Goal: Task Accomplishment & Management: Use online tool/utility

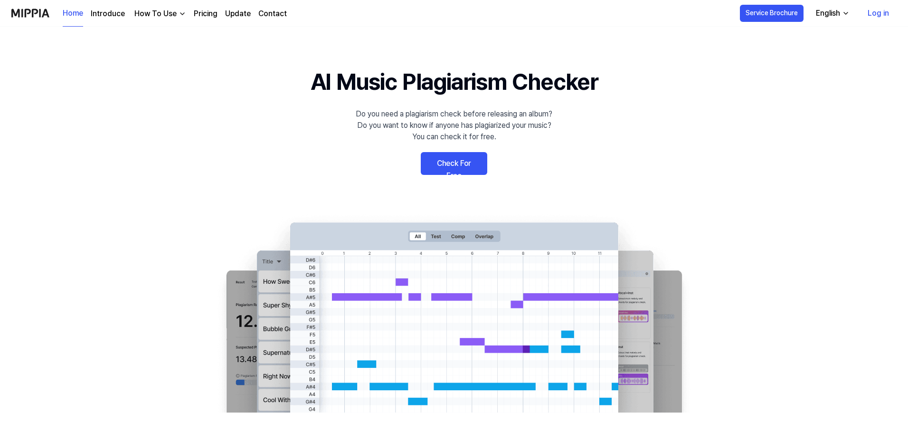
click at [882, 12] on link "Log in" at bounding box center [878, 13] width 37 height 27
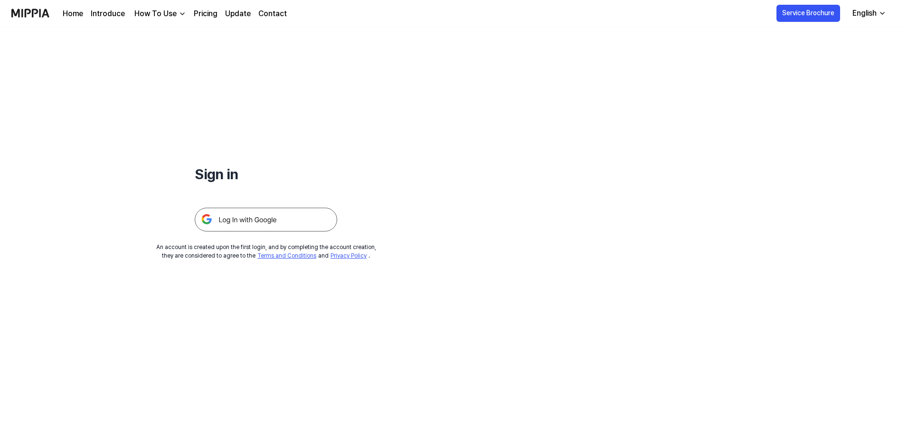
click at [282, 229] on img at bounding box center [266, 220] width 143 height 24
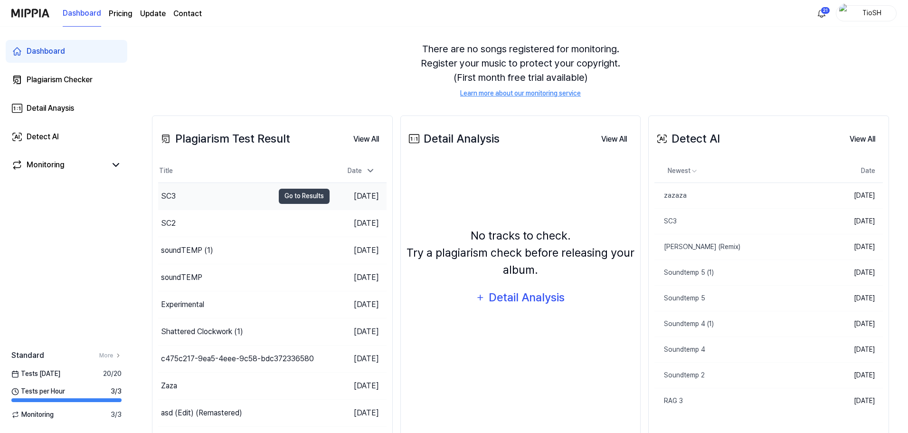
scroll to position [63, 0]
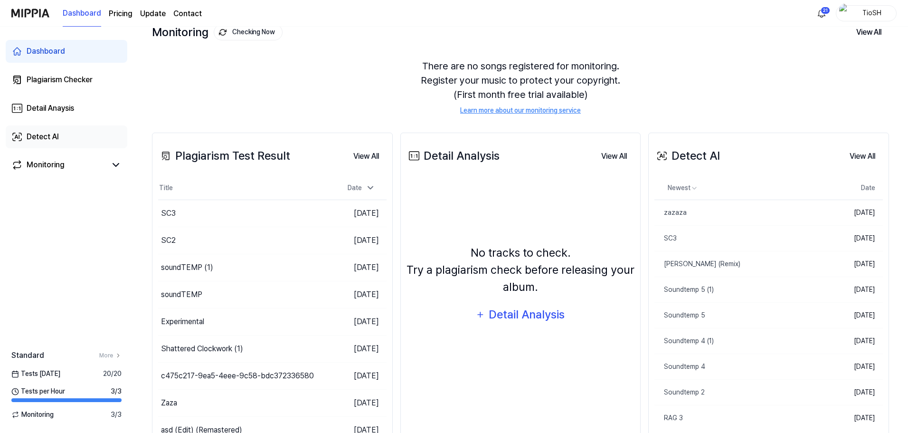
click at [63, 133] on link "Detect AI" at bounding box center [67, 136] width 122 height 23
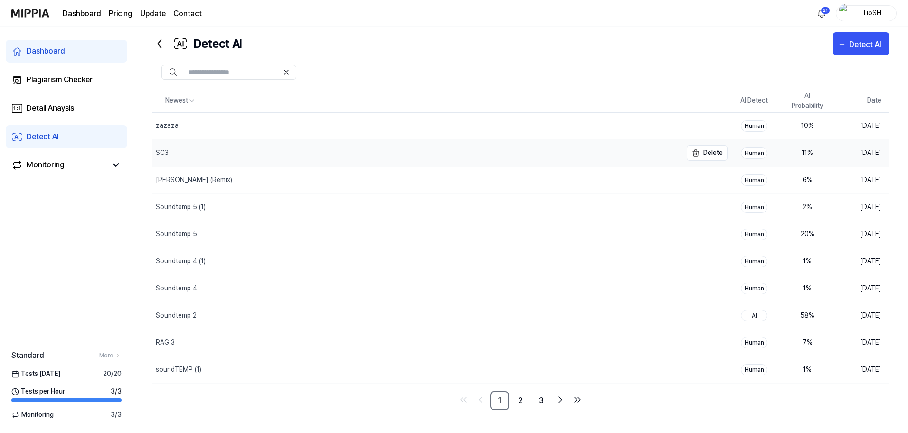
scroll to position [19, 0]
click at [48, 75] on div "Plagiarism Checker" at bounding box center [60, 79] width 66 height 11
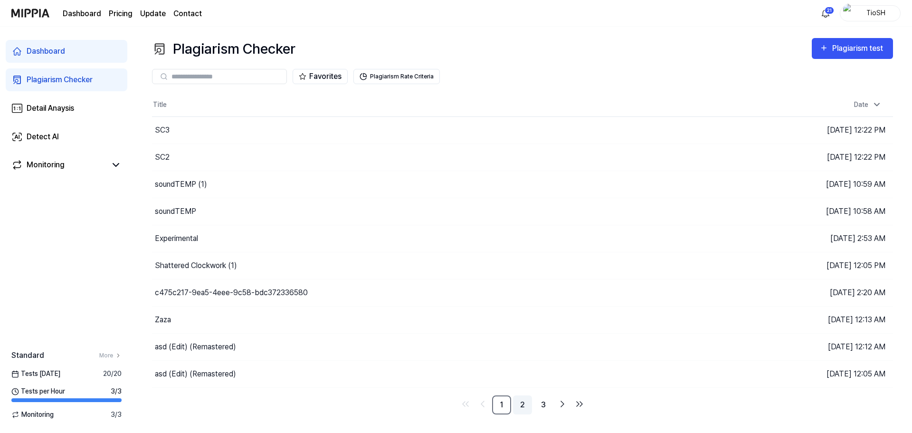
click at [519, 401] on link "2" at bounding box center [522, 404] width 19 height 19
click at [502, 410] on link "1" at bounding box center [501, 404] width 19 height 19
click at [832, 57] on button "Plagiarism test" at bounding box center [852, 48] width 81 height 21
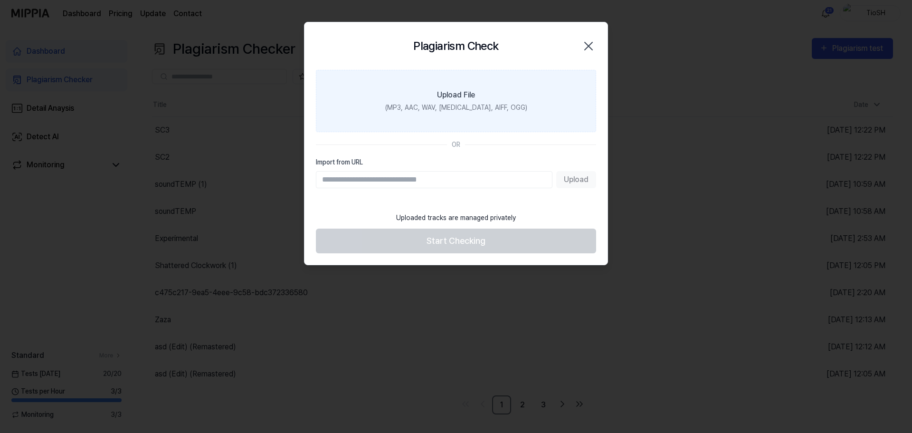
click at [414, 117] on label "Upload File (MP3, AAC, WAV, [MEDICAL_DATA], AIFF, OGG)" at bounding box center [456, 101] width 280 height 62
click at [0, 0] on input "Upload File (MP3, AAC, WAV, [MEDICAL_DATA], AIFF, OGG)" at bounding box center [0, 0] width 0 height 0
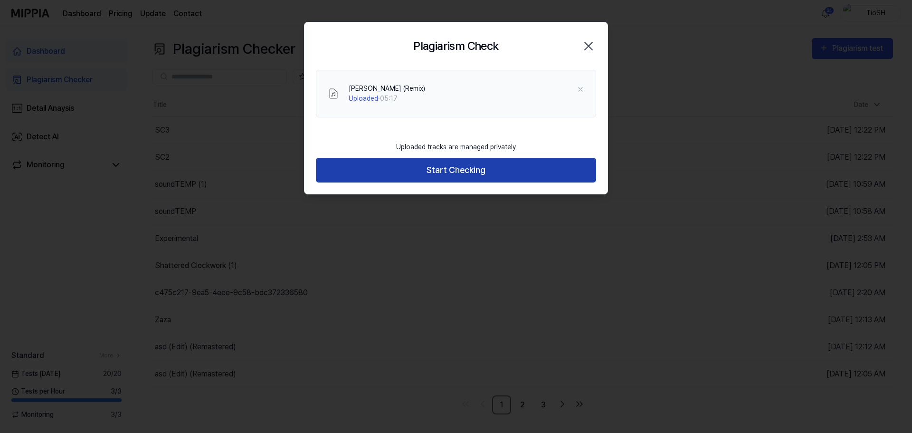
click at [484, 168] on button "Start Checking" at bounding box center [456, 170] width 280 height 25
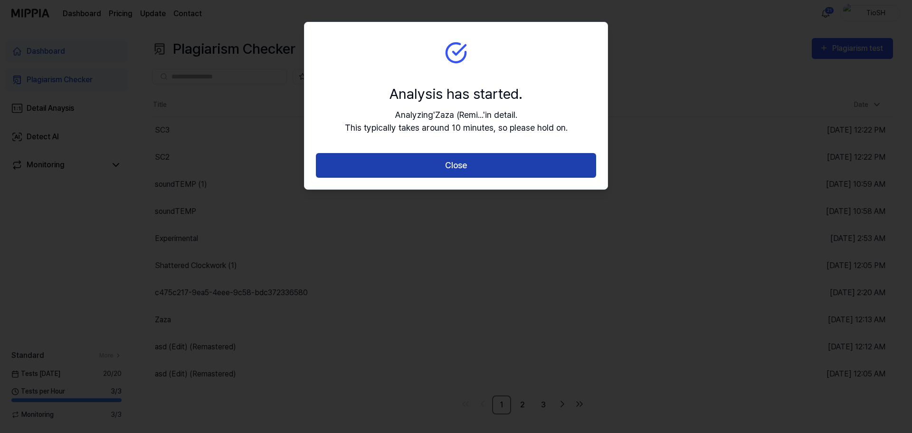
click at [462, 162] on button "Close" at bounding box center [456, 165] width 280 height 25
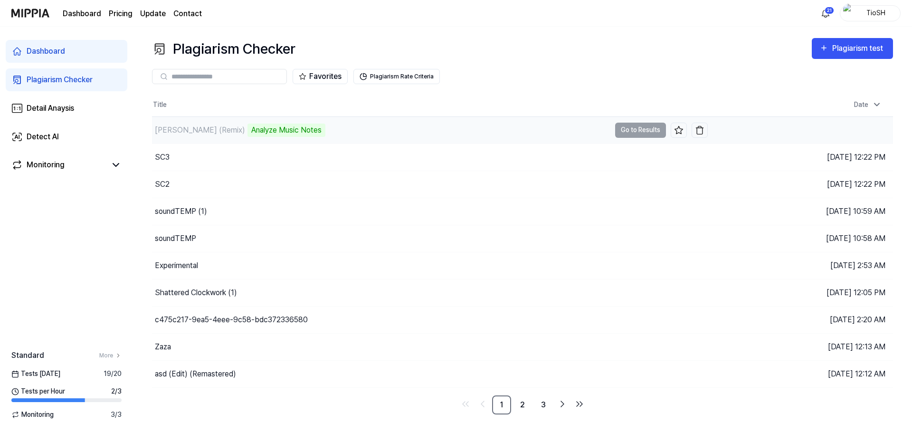
click at [345, 129] on div "[PERSON_NAME] (Remix) Analyze Music Notes" at bounding box center [381, 130] width 458 height 27
